Goal: Information Seeking & Learning: Learn about a topic

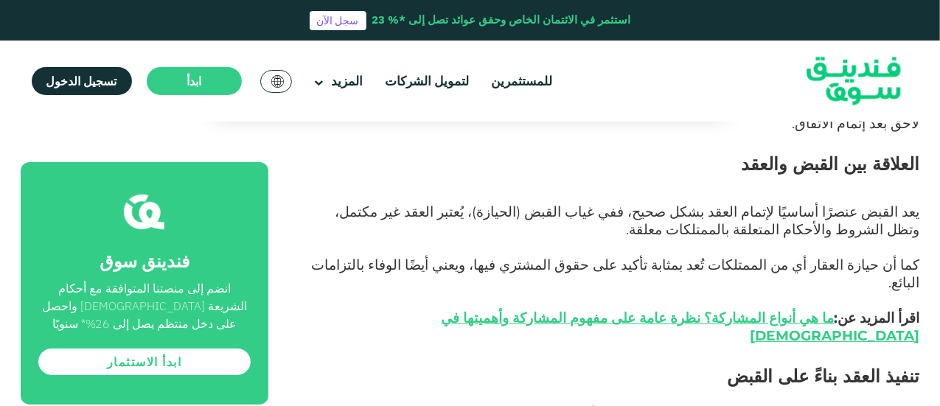
scroll to position [2736, 0]
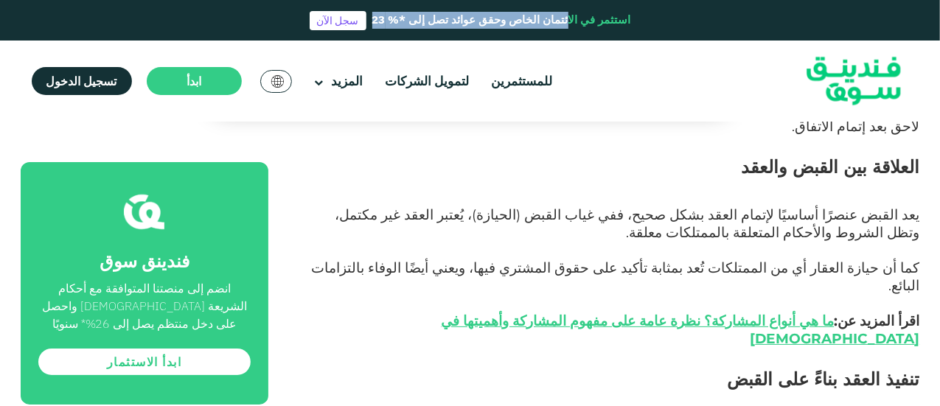
drag, startPoint x: 631, startPoint y: 20, endPoint x: 301, endPoint y: 24, distance: 330.9
click at [301, 24] on div "استثمر في الائتمان الخاص وحقق عوائد تصل إلى *% 23 سجل الآن" at bounding box center [470, 20] width 940 height 41
click at [592, 20] on div "استثمر في الائتمان الخاص وحقق عوائد تصل إلى *% 23" at bounding box center [501, 20] width 259 height 17
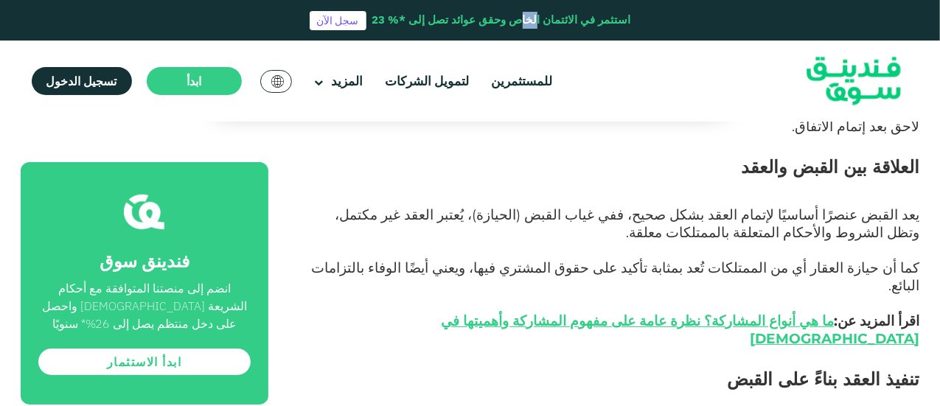
click at [592, 20] on div "استثمر في الائتمان الخاص وحقق عوائد تصل إلى *% 23" at bounding box center [501, 20] width 259 height 17
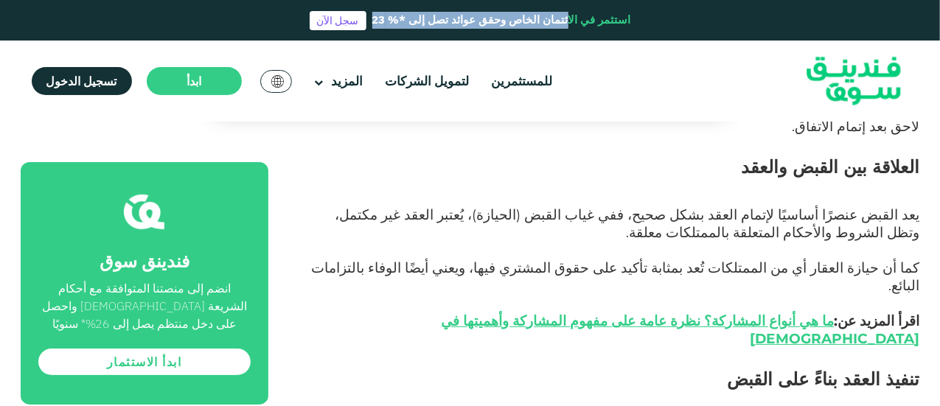
click at [592, 20] on div "استثمر في الائتمان الخاص وحقق عوائد تصل إلى *% 23" at bounding box center [501, 20] width 259 height 17
click at [624, 20] on div "استثمر في الائتمان الخاص وحقق عوائد تصل إلى *% 23" at bounding box center [501, 20] width 259 height 17
drag, startPoint x: 644, startPoint y: 21, endPoint x: 349, endPoint y: 15, distance: 294.8
click at [349, 15] on div "استثمر في الائتمان الخاص وحقق عوائد تصل إلى *% 23 سجل الآن" at bounding box center [470, 20] width 940 height 41
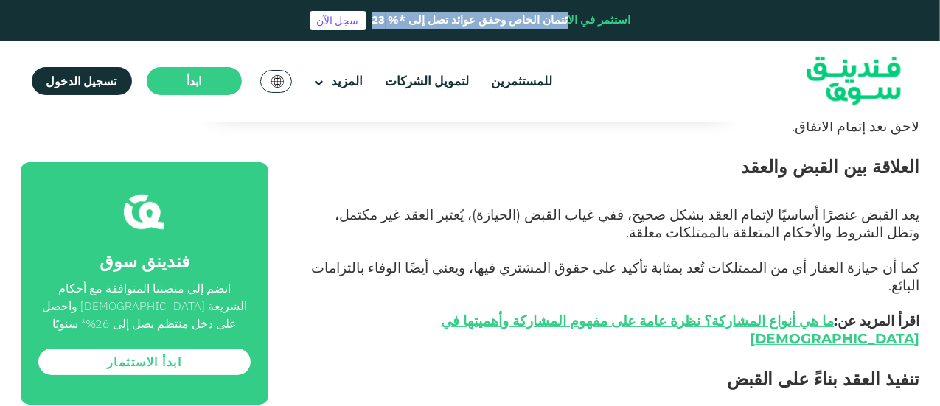
click at [267, 21] on div "استثمر في الائتمان الخاص وحقق عوائد تصل إلى *% 23 سجل الآن" at bounding box center [470, 20] width 940 height 41
drag, startPoint x: 647, startPoint y: 15, endPoint x: 365, endPoint y: 26, distance: 281.7
click at [365, 26] on div "استثمر في الائتمان الخاص وحقق عوائد تصل إلى *% 23 سجل الآن" at bounding box center [470, 20] width 940 height 41
